Goal: Check status: Check status

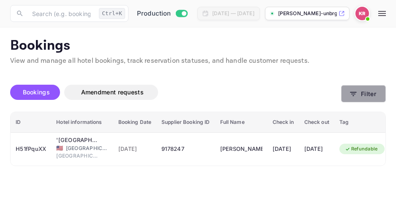
click at [356, 92] on icon "button" at bounding box center [353, 94] width 6 height 4
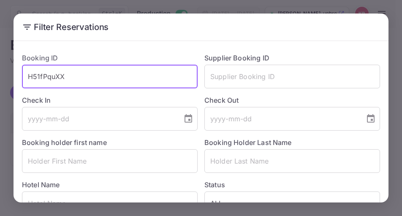
drag, startPoint x: 65, startPoint y: 77, endPoint x: 30, endPoint y: 77, distance: 35.5
click at [29, 77] on input "H51fPquXX" at bounding box center [110, 77] width 176 height 24
paste input "nrRoFoG-L"
click at [27, 80] on input "nrRoFoG-L" at bounding box center [110, 77] width 176 height 24
click at [65, 82] on input "nrRoFoG-L" at bounding box center [110, 77] width 176 height 24
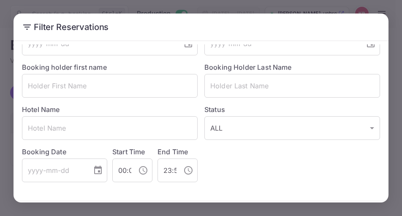
scroll to position [109, 0]
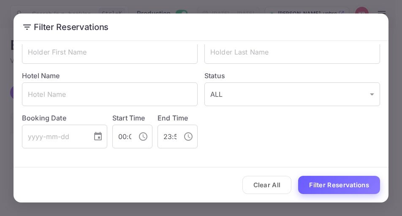
type input "nrRoFoG-L"
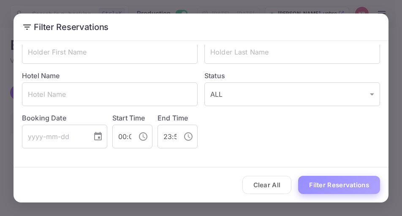
click at [327, 182] on button "Filter Reservations" at bounding box center [339, 185] width 82 height 18
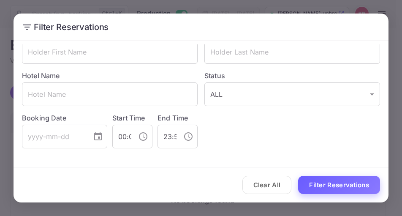
click at [327, 187] on button "Filter Reservations" at bounding box center [339, 185] width 82 height 18
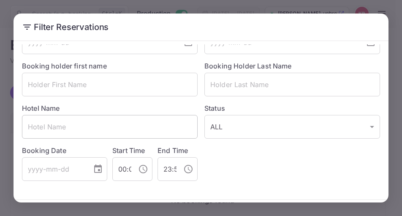
scroll to position [0, 0]
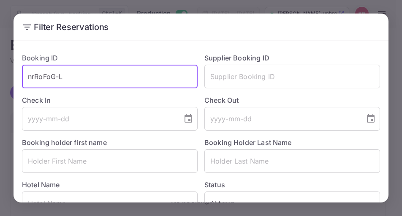
click at [28, 78] on input "nrRoFoG-L" at bounding box center [110, 77] width 176 height 24
click at [64, 77] on input "nrRoFoG-L" at bounding box center [110, 77] width 176 height 24
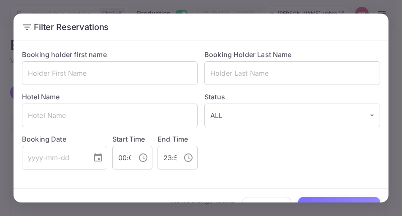
scroll to position [109, 0]
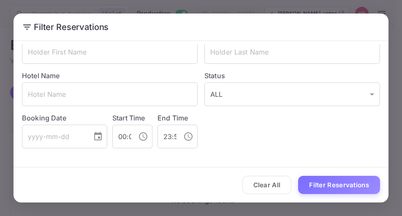
click at [345, 184] on button "Filter Reservations" at bounding box center [339, 185] width 82 height 18
click at [348, 184] on button "Filter Reservations" at bounding box center [339, 185] width 82 height 18
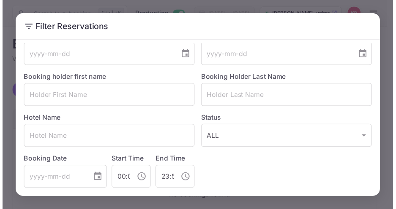
scroll to position [0, 0]
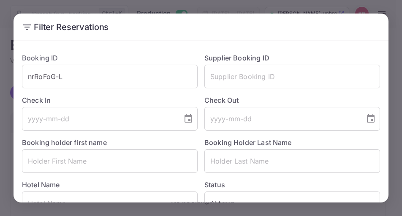
click at [290, 7] on div "Filter Reservations Booking ID nrRoFoG-L ​ Supplier Booking ID ​ Check In ​ Che…" at bounding box center [201, 108] width 402 height 216
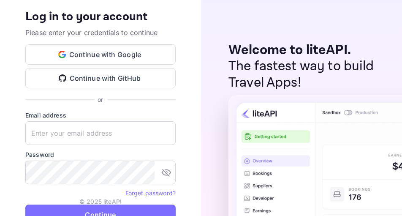
type input "[EMAIL_ADDRESS][DOMAIN_NAME]"
click at [120, 207] on button "Continue" at bounding box center [100, 214] width 150 height 20
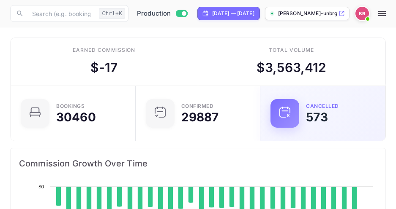
scroll to position [131, 177]
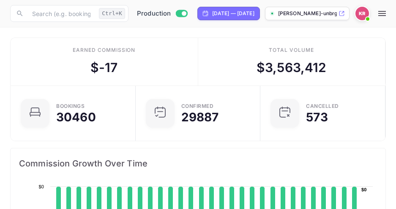
drag, startPoint x: 400, startPoint y: 26, endPoint x: 207, endPoint y: 67, distance: 197.7
click at [207, 67] on div "Total volume $ 3,563,412" at bounding box center [292, 62] width 188 height 48
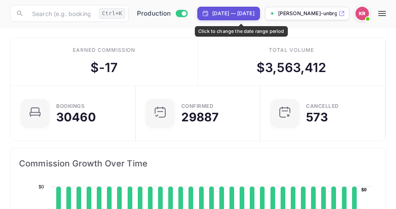
drag, startPoint x: 228, startPoint y: 17, endPoint x: 228, endPoint y: 29, distance: 11.8
click at [228, 17] on div "[DATE] — [DATE]" at bounding box center [228, 14] width 63 height 14
select select "7"
select select "2025"
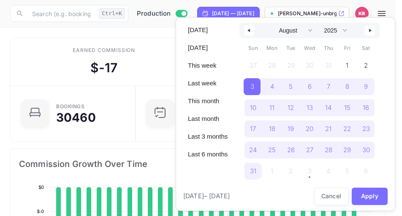
click at [157, 78] on div at bounding box center [201, 108] width 402 height 216
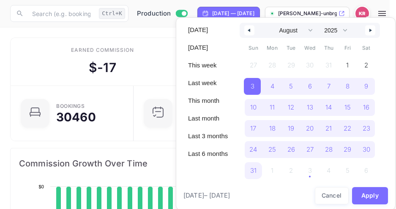
scroll to position [7, 7]
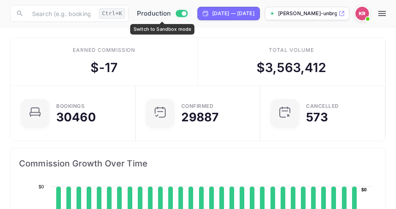
click at [153, 16] on span "Production" at bounding box center [154, 14] width 34 height 10
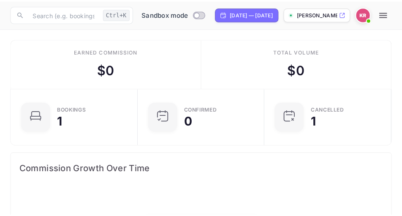
scroll to position [131, 177]
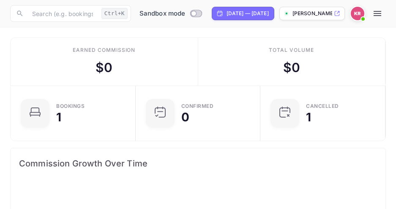
click at [14, 68] on div "Earned commission $ 0" at bounding box center [105, 62] width 188 height 48
click at [145, 11] on span "Sandbox mode" at bounding box center [162, 14] width 46 height 10
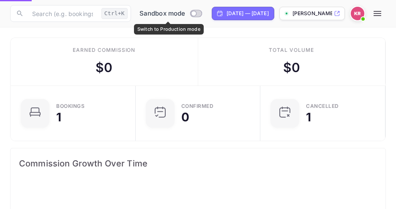
checkbox input "true"
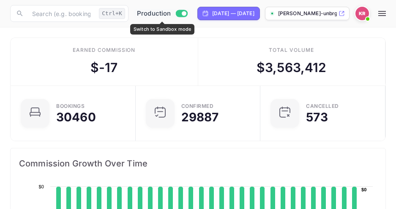
click at [182, 14] on input "Switch to Sandbox mode" at bounding box center [183, 13] width 17 height 5
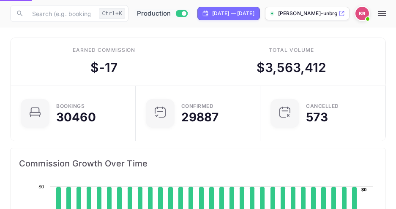
checkbox input "false"
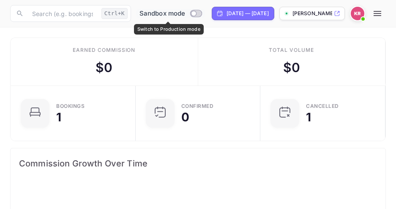
click at [190, 15] on input "Switch to Production mode" at bounding box center [193, 13] width 17 height 5
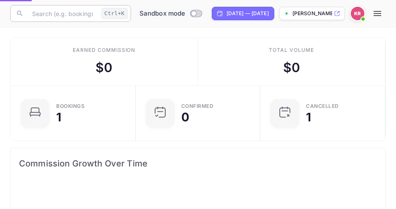
checkbox input "true"
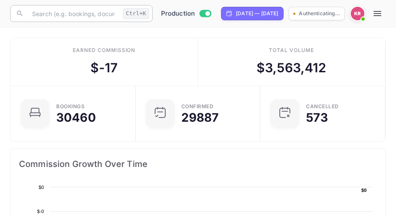
click at [38, 10] on input "text" at bounding box center [73, 13] width 92 height 17
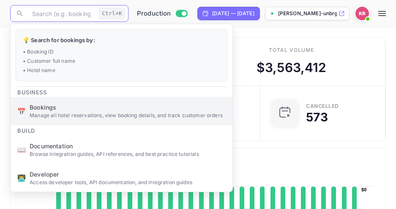
click at [42, 109] on span "Bookings" at bounding box center [128, 107] width 196 height 9
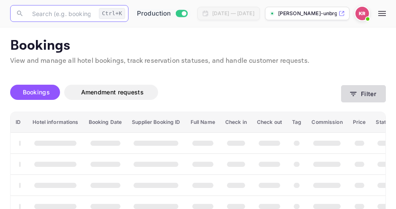
click at [352, 94] on icon "button" at bounding box center [353, 94] width 6 height 4
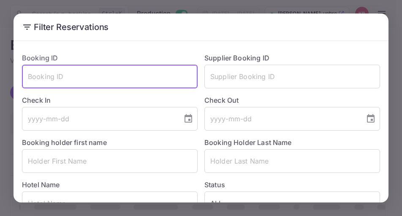
click at [31, 78] on input "text" at bounding box center [110, 77] width 176 height 24
paste input "nrRoFoG-L"
click at [28, 78] on input "nrRoFoG-L" at bounding box center [110, 77] width 176 height 24
click at [66, 78] on input "nrRoFoG-L" at bounding box center [110, 77] width 176 height 24
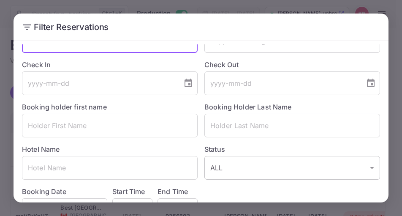
scroll to position [109, 0]
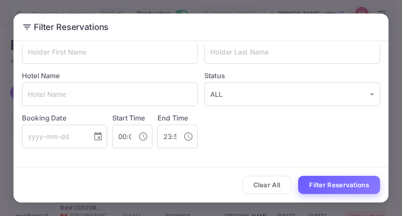
type input "nrRoFoG-L"
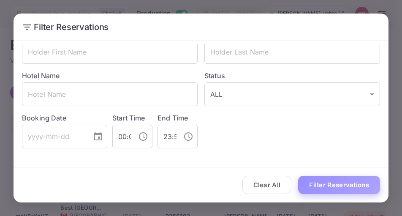
click at [317, 185] on button "Filter Reservations" at bounding box center [339, 185] width 82 height 18
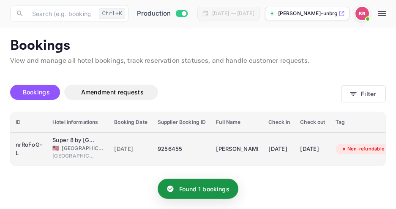
click at [177, 148] on div "9256455" at bounding box center [182, 150] width 48 height 14
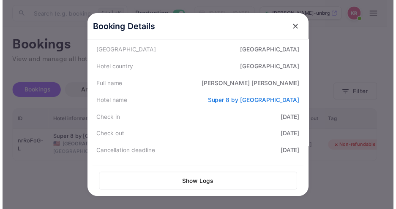
scroll to position [127, 0]
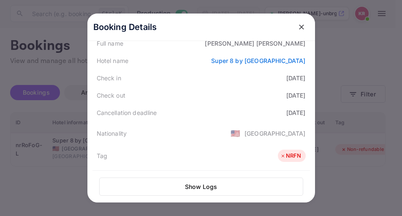
click at [299, 27] on icon "close" at bounding box center [301, 26] width 5 height 5
